Goal: Task Accomplishment & Management: Manage account settings

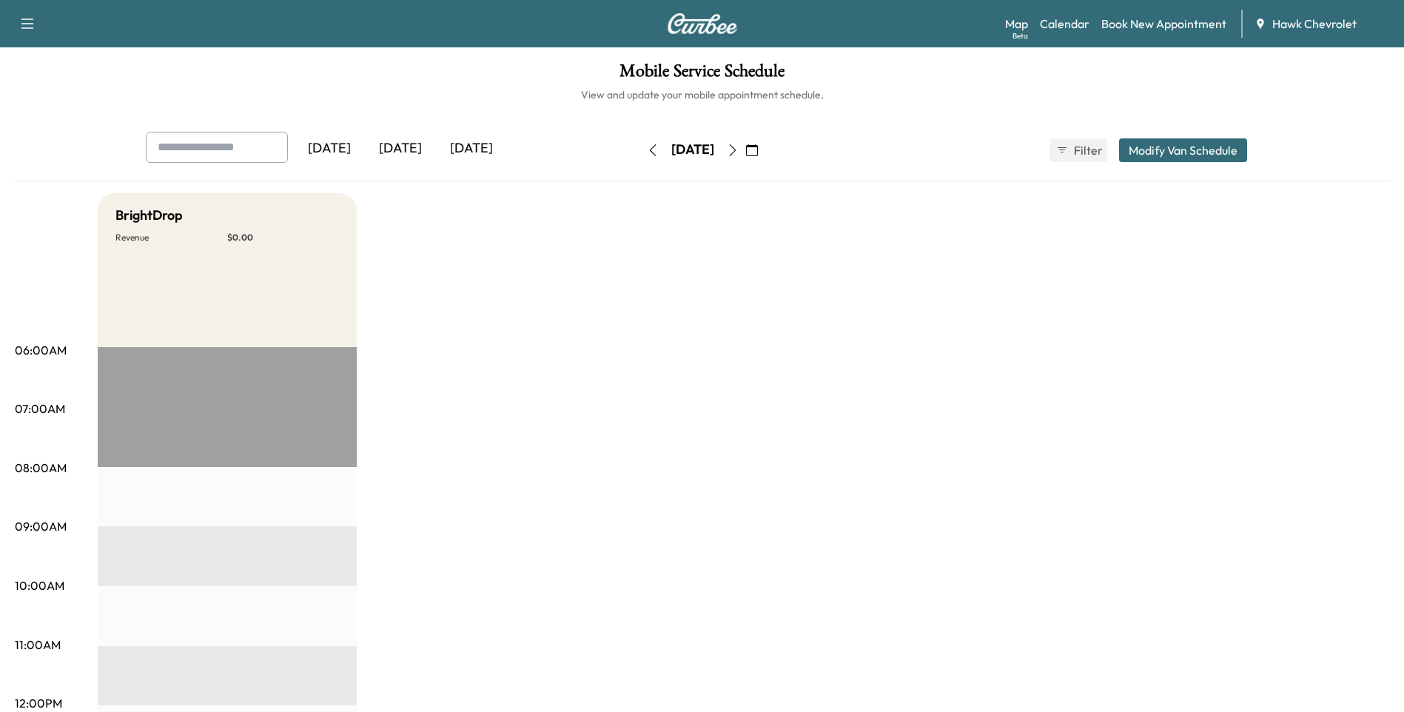
click at [765, 156] on button "button" at bounding box center [752, 150] width 25 height 24
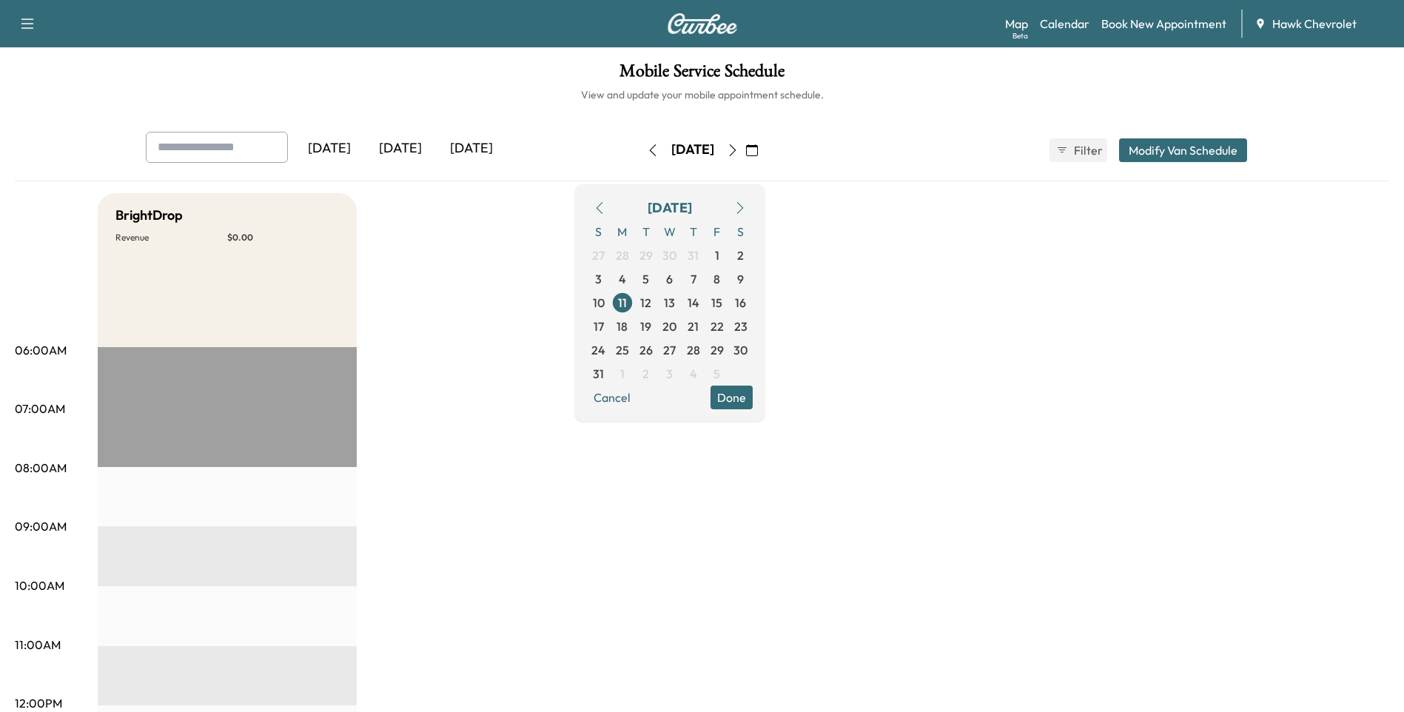
click at [746, 210] on icon "button" at bounding box center [740, 208] width 12 height 12
click at [675, 307] on span "17" at bounding box center [670, 303] width 10 height 18
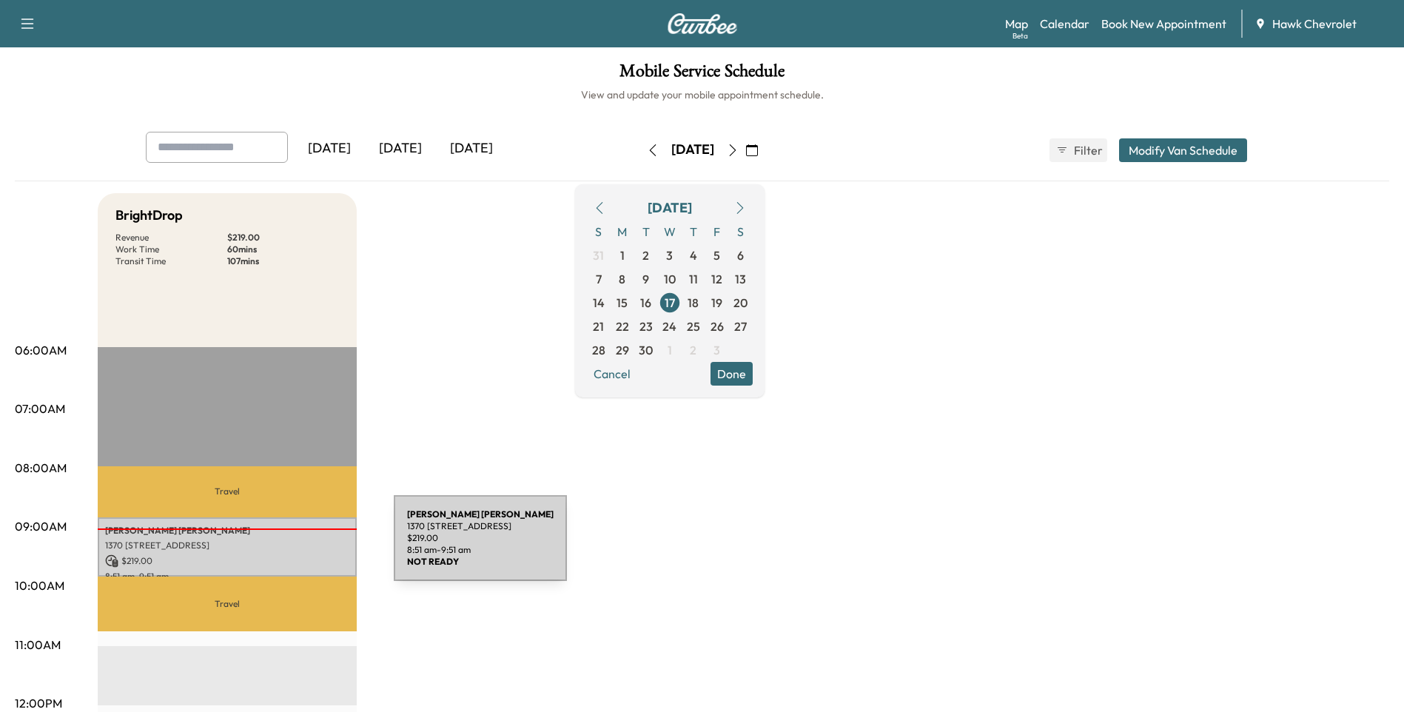
click at [283, 547] on p "1370 [STREET_ADDRESS]" at bounding box center [227, 546] width 244 height 12
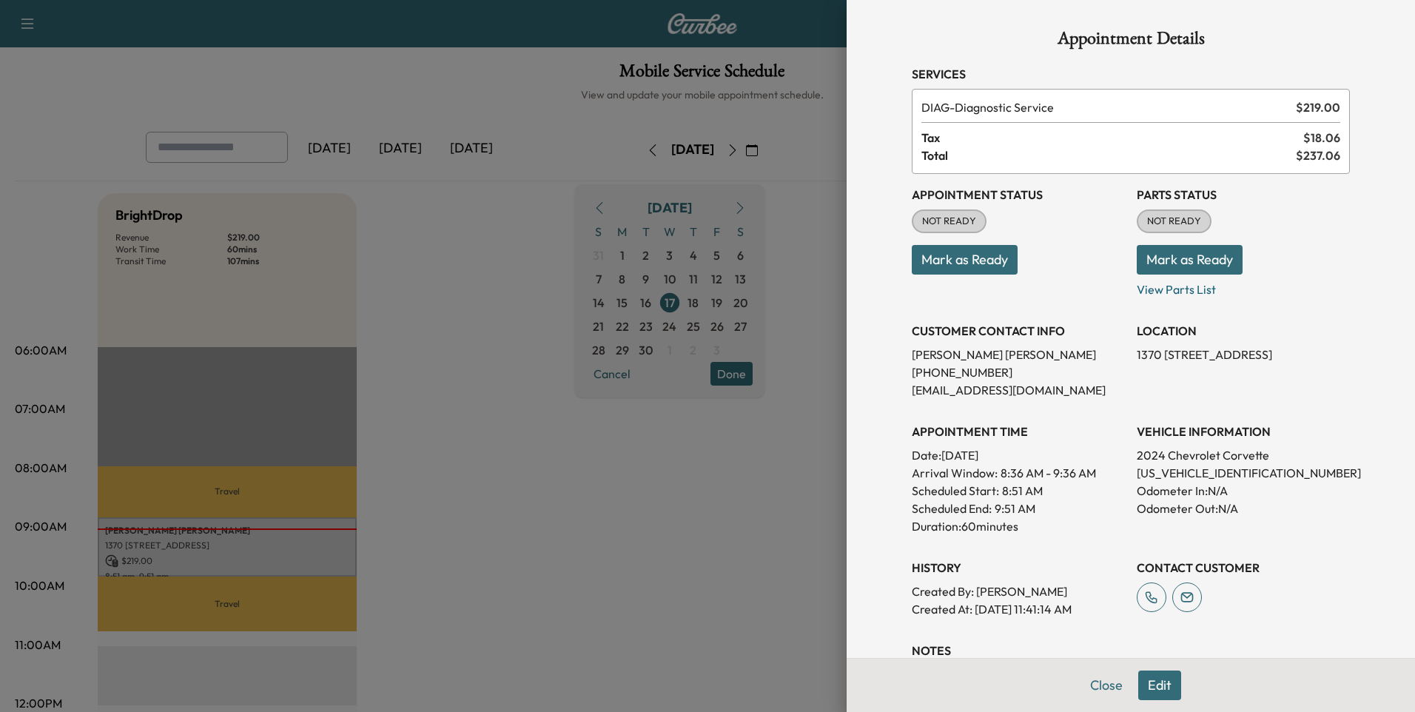
click at [978, 270] on button "Mark as Ready" at bounding box center [965, 260] width 106 height 30
click at [1176, 262] on button "Mark as Ready" at bounding box center [1190, 260] width 106 height 30
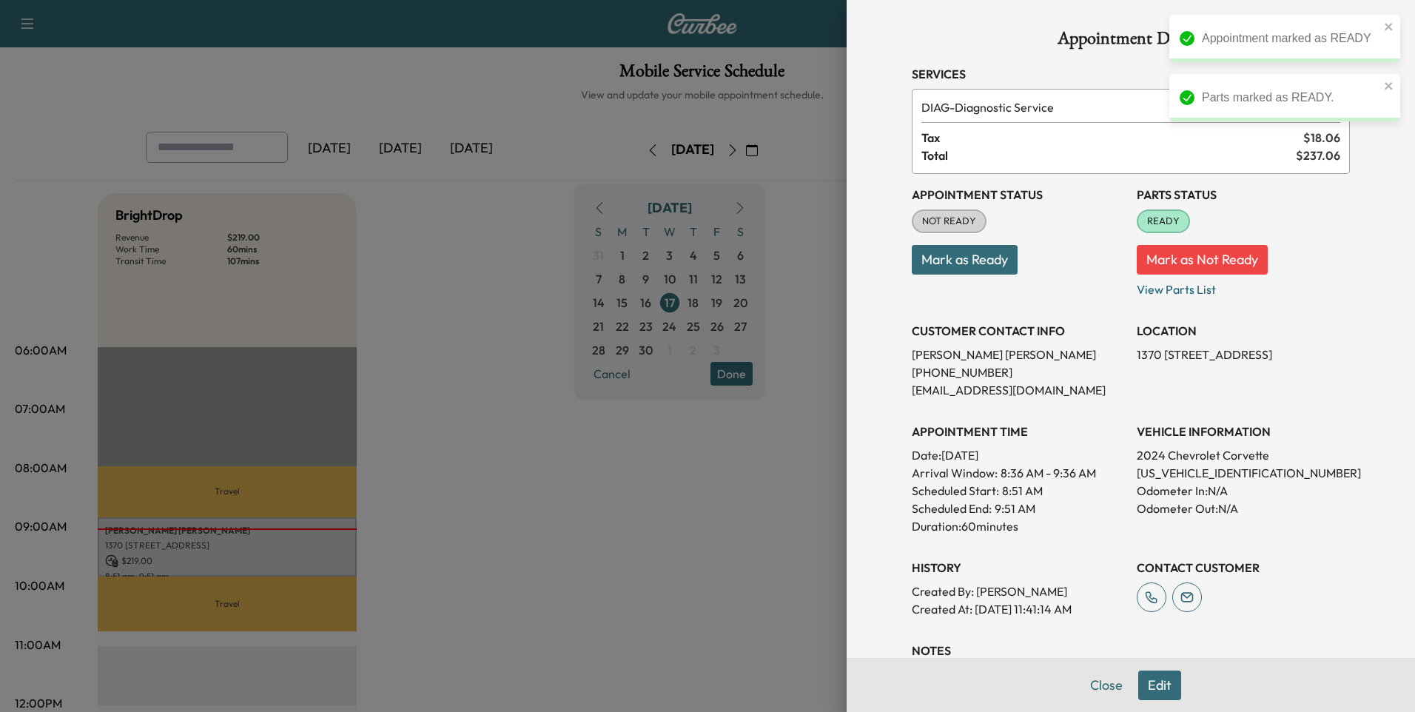
click at [975, 267] on button "Mark as Ready" at bounding box center [965, 260] width 106 height 30
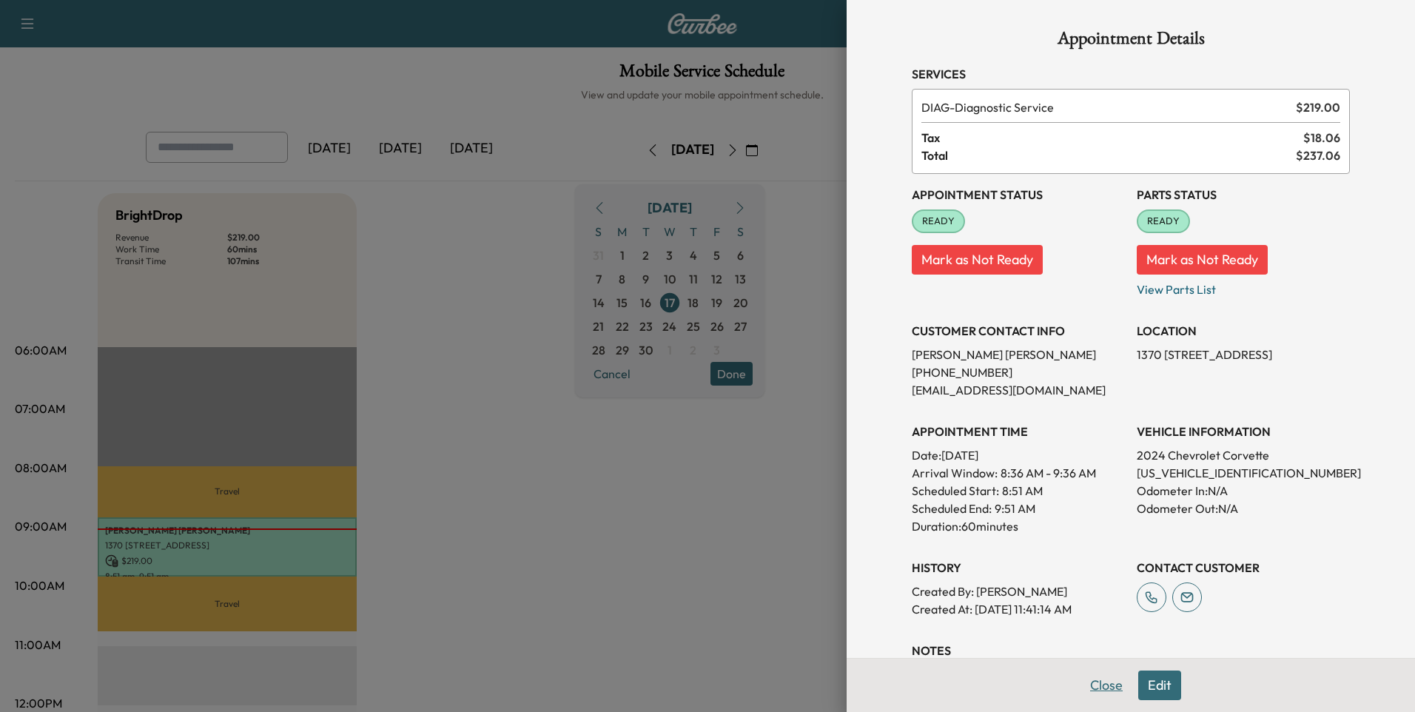
click at [1099, 680] on button "Close" at bounding box center [1107, 686] width 52 height 30
